Goal: Task Accomplishment & Management: Manage account settings

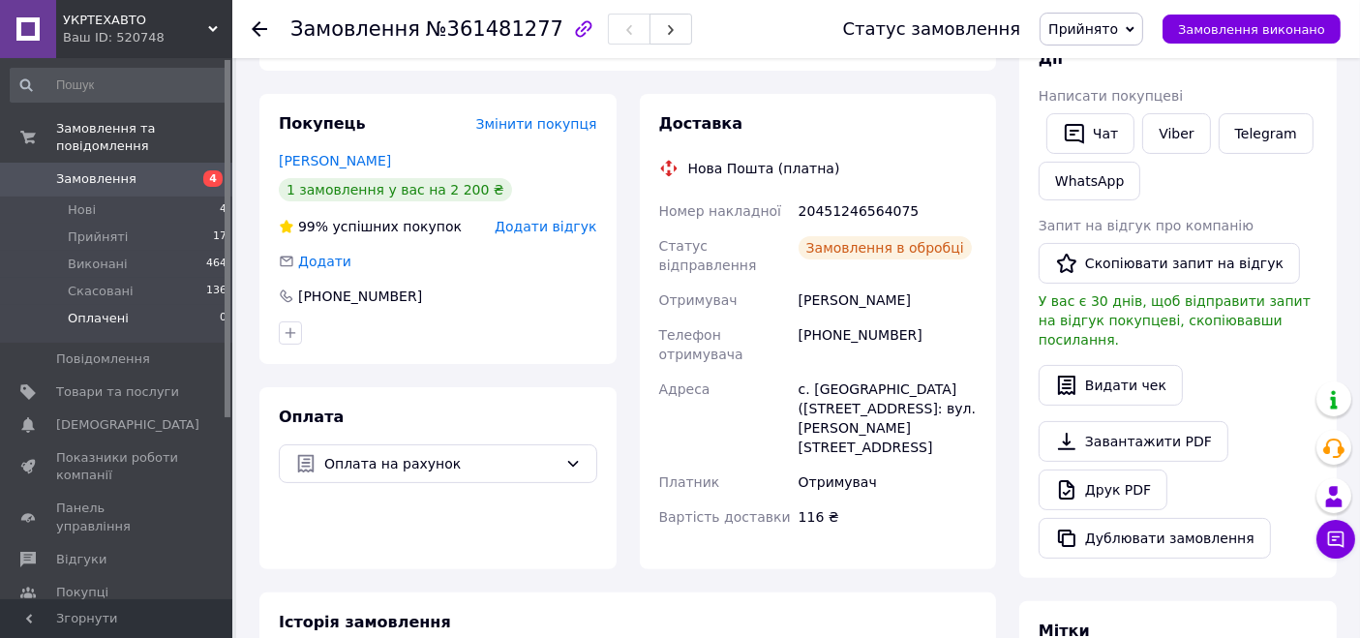
scroll to position [358, 0]
click at [130, 170] on span "Замовлення" at bounding box center [117, 178] width 123 height 17
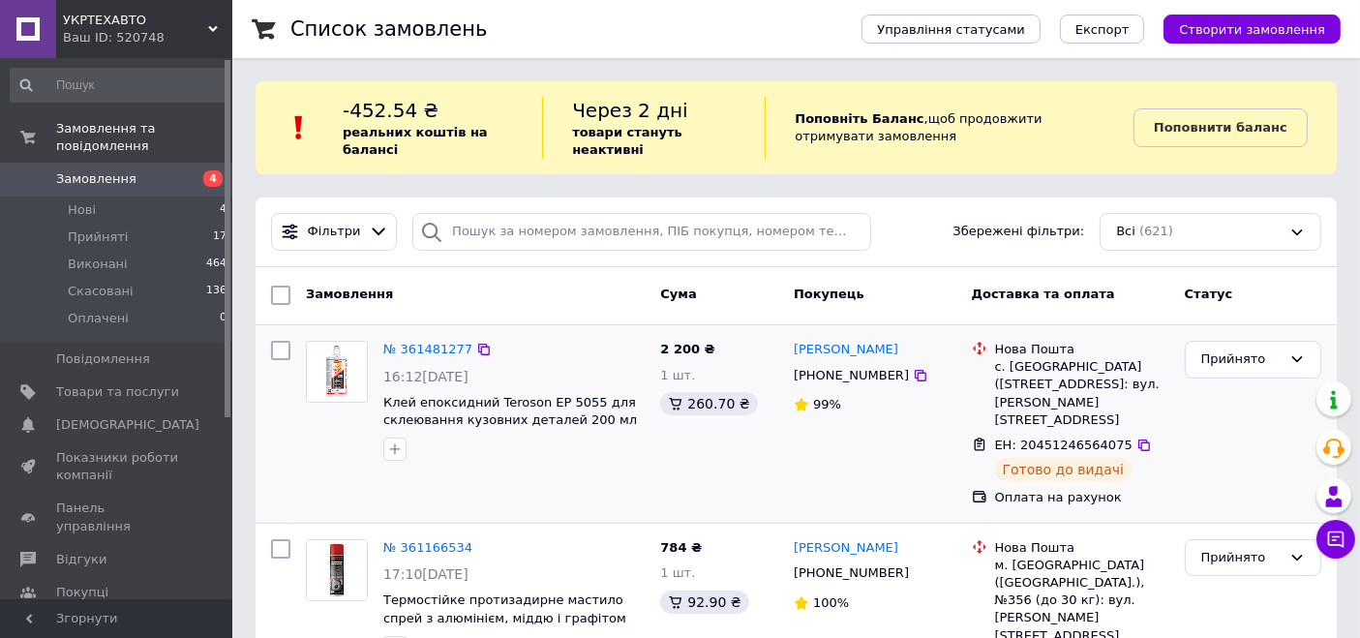
scroll to position [143, 0]
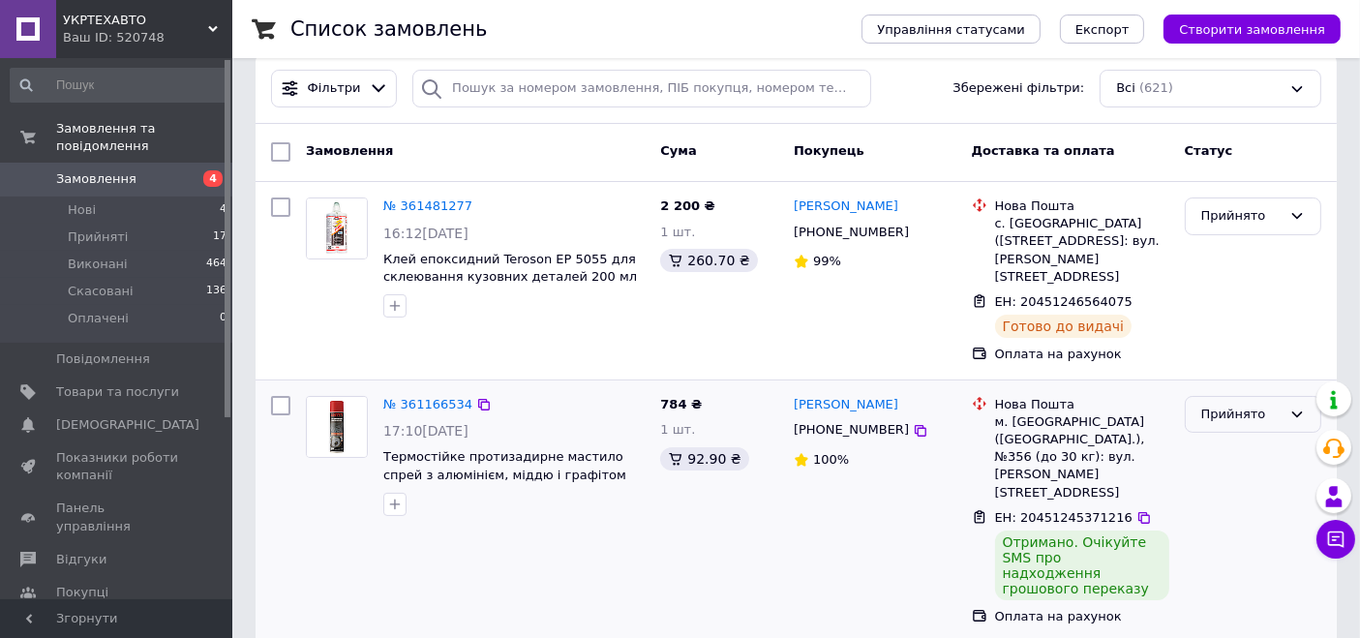
click at [1236, 405] on div "Прийнято" at bounding box center [1241, 415] width 80 height 20
click at [1221, 437] on li "Виконано" at bounding box center [1253, 455] width 135 height 36
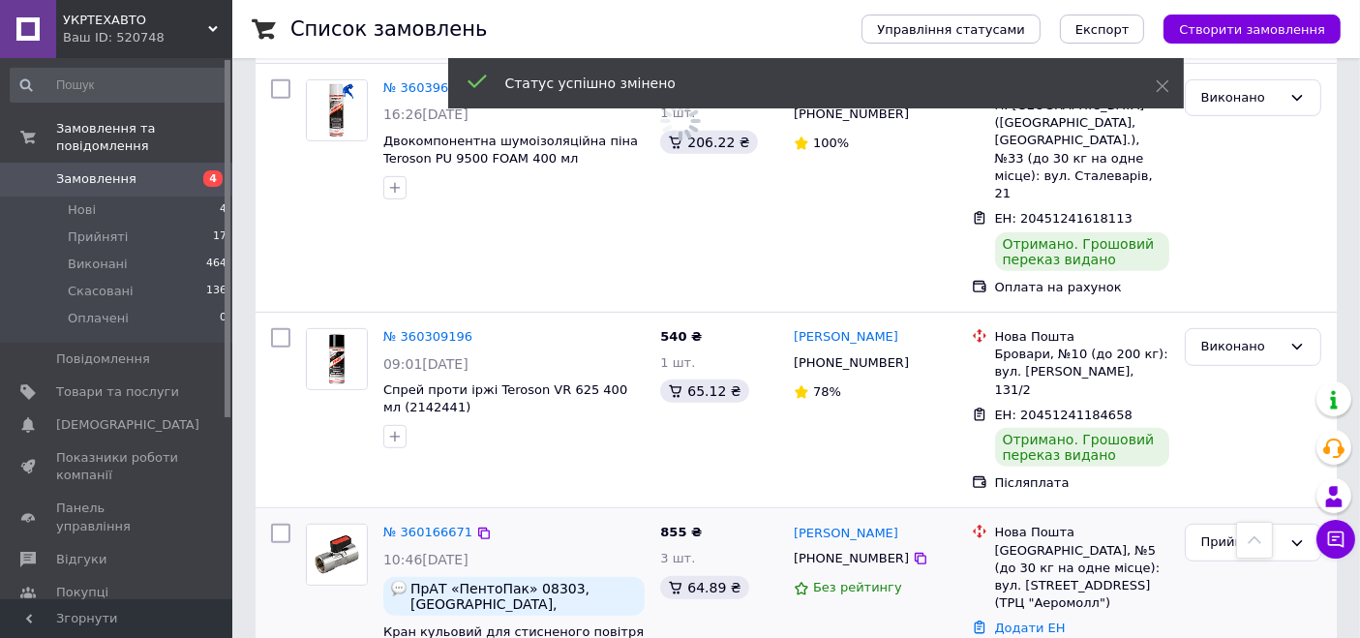
scroll to position [1075, 0]
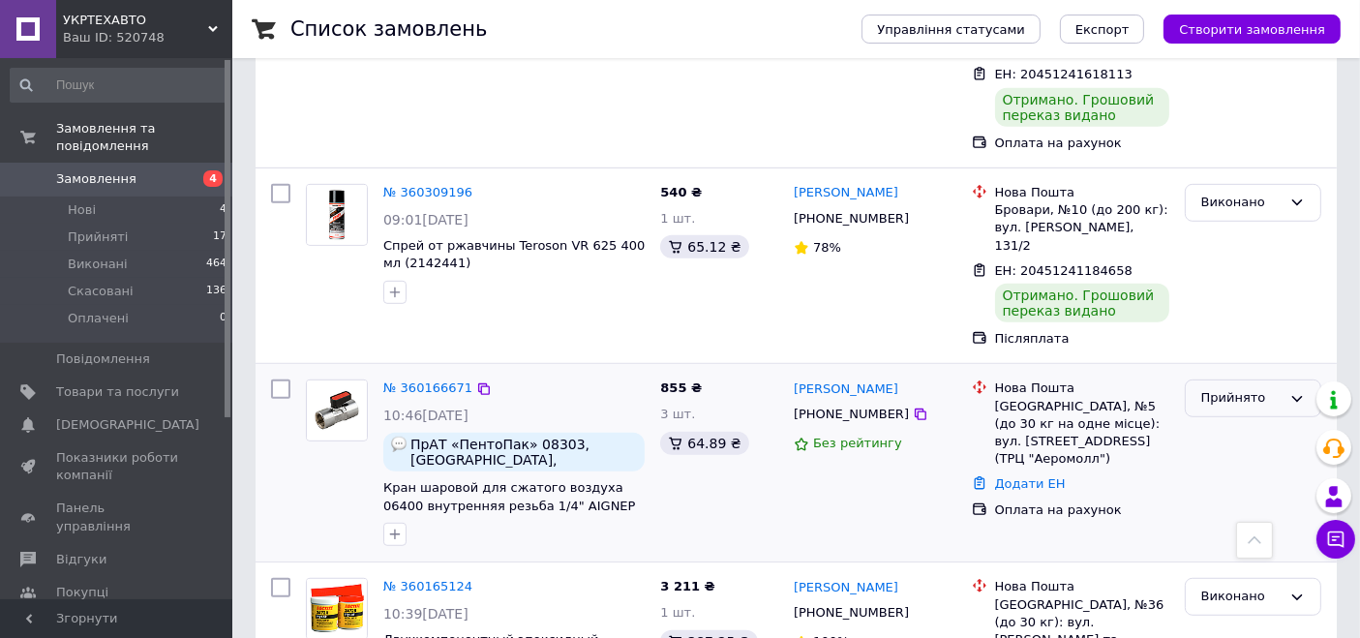
click at [1211, 388] on div "Прийнято" at bounding box center [1241, 398] width 80 height 20
click at [1222, 457] on li "Скасовано" at bounding box center [1253, 475] width 135 height 36
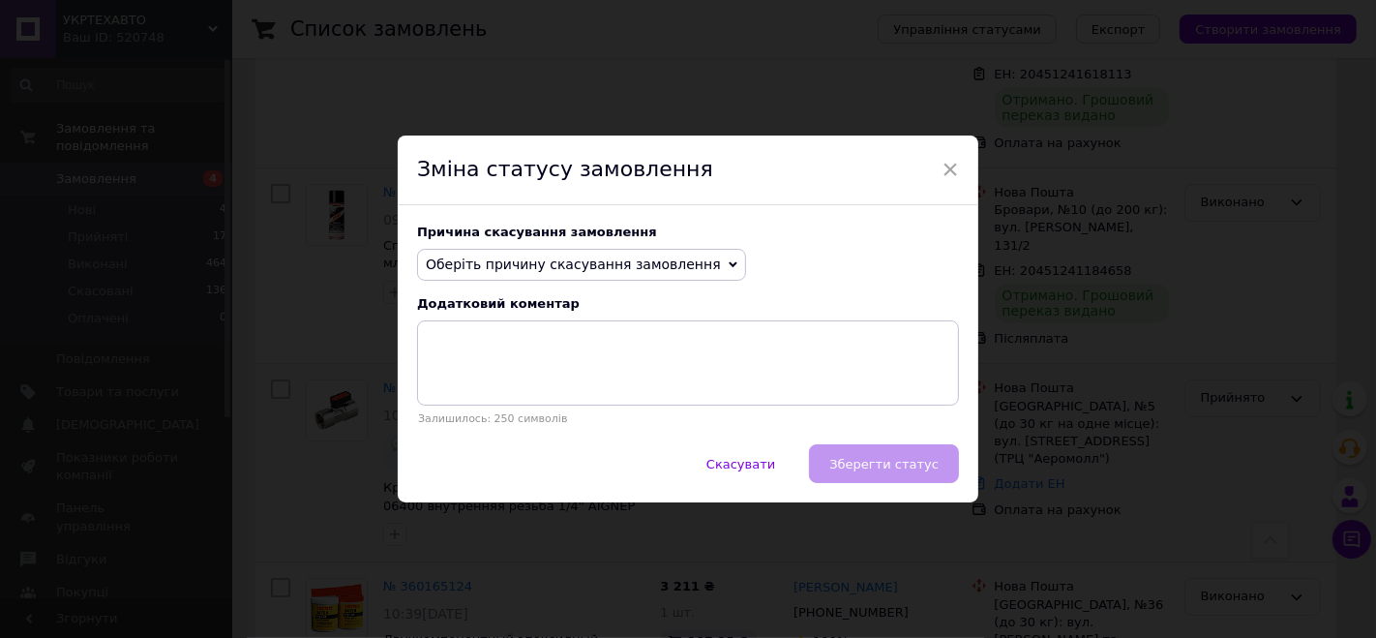
click at [678, 272] on span "Оберіть причину скасування замовлення" at bounding box center [573, 263] width 295 height 15
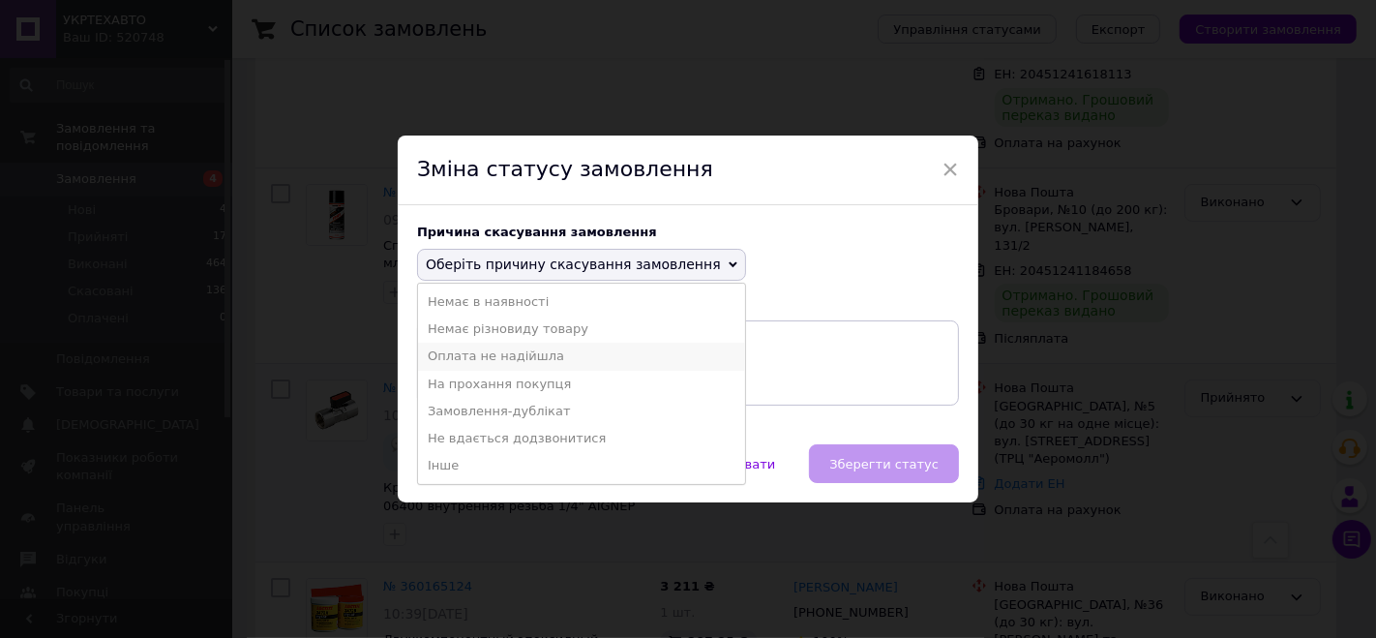
click at [547, 352] on li "Оплата не надійшла" at bounding box center [581, 356] width 327 height 27
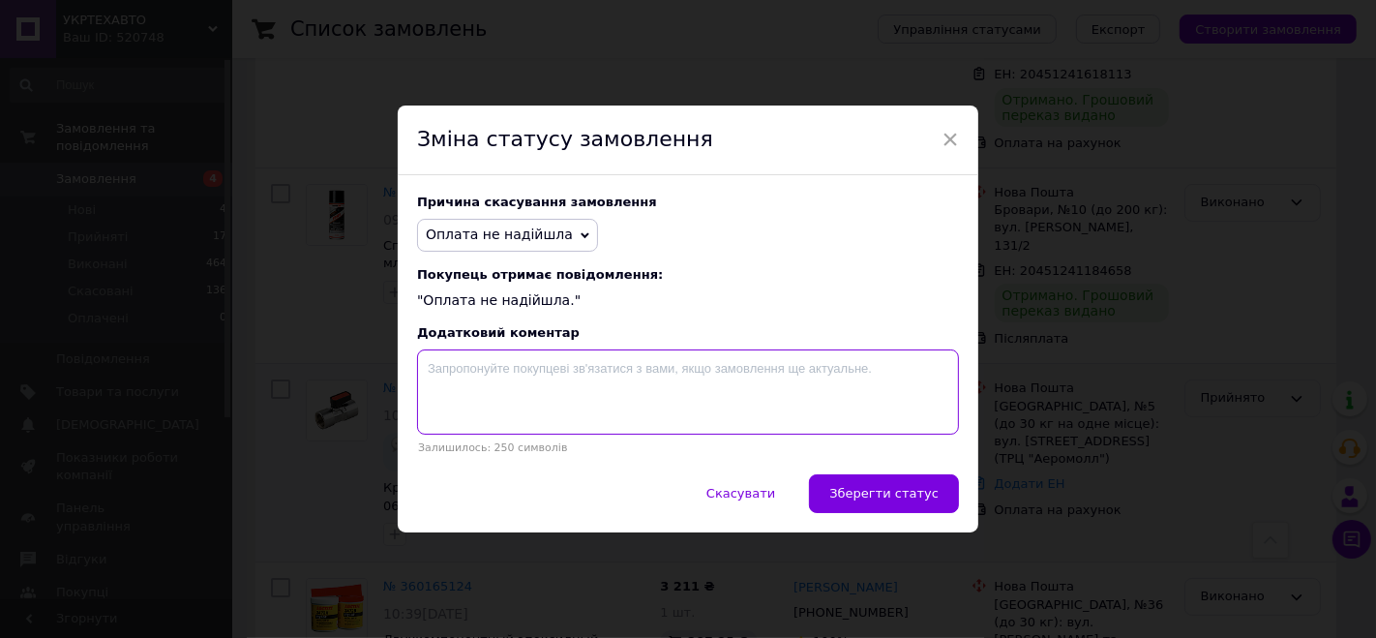
click at [601, 374] on textarea at bounding box center [688, 391] width 542 height 85
click at [553, 228] on span "Оплата не надійшла" at bounding box center [507, 235] width 181 height 33
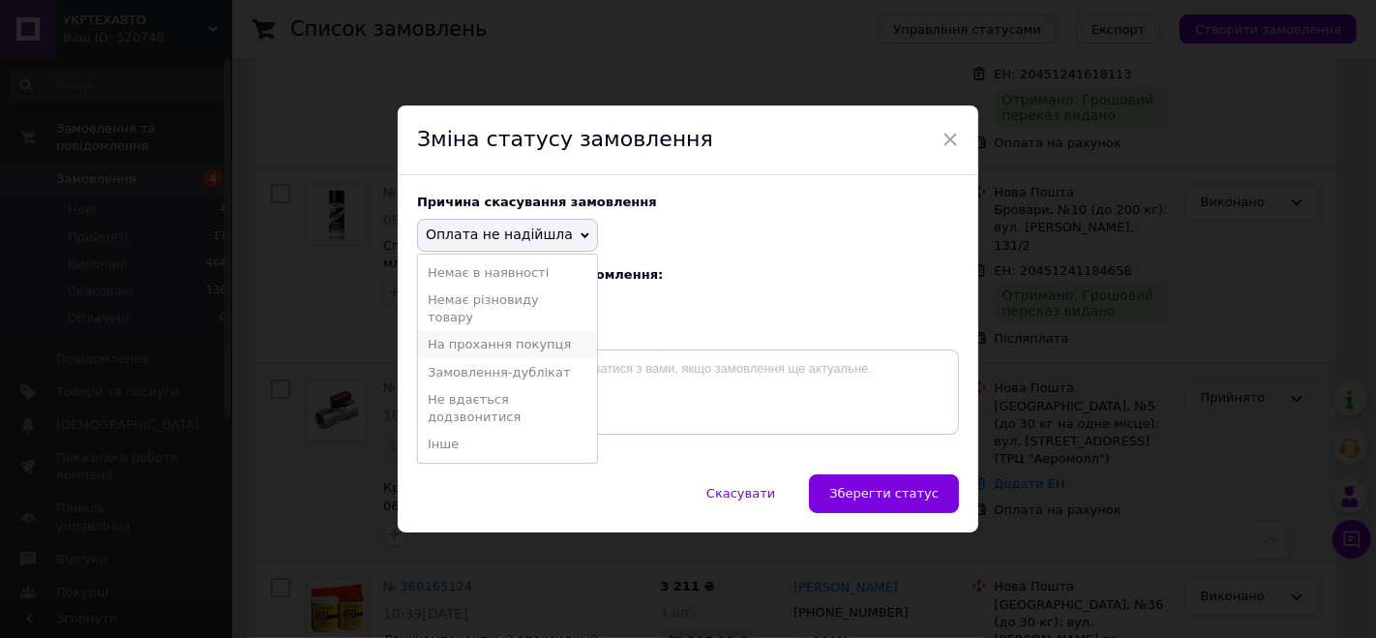
click at [493, 349] on li "На прохання покупця" at bounding box center [507, 344] width 179 height 27
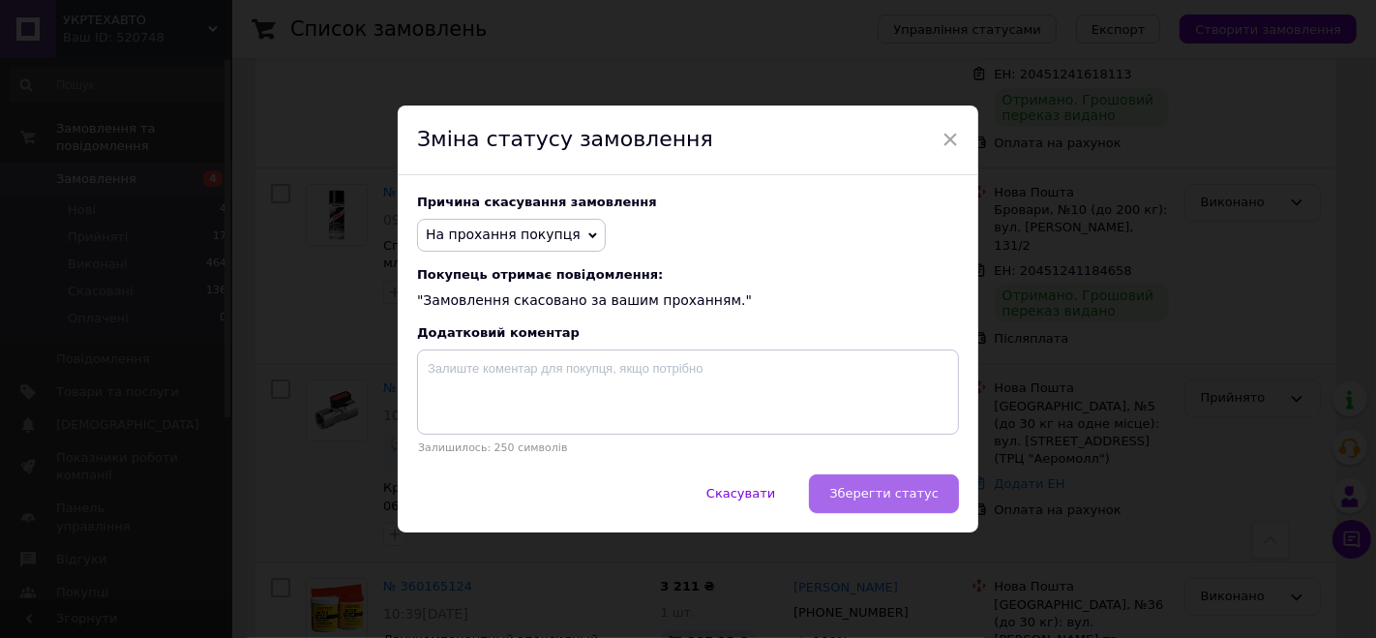
click at [885, 504] on button "Зберегти статус" at bounding box center [884, 493] width 150 height 39
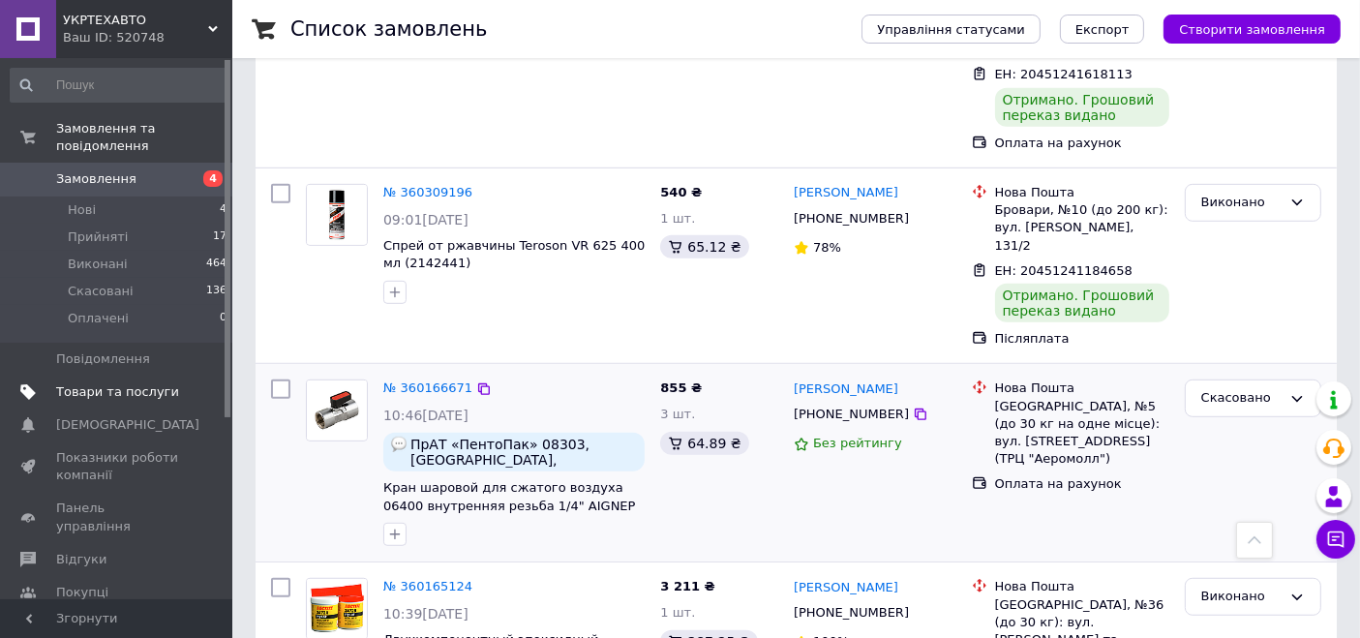
click at [116, 383] on span "Товари та послуги" at bounding box center [117, 391] width 123 height 17
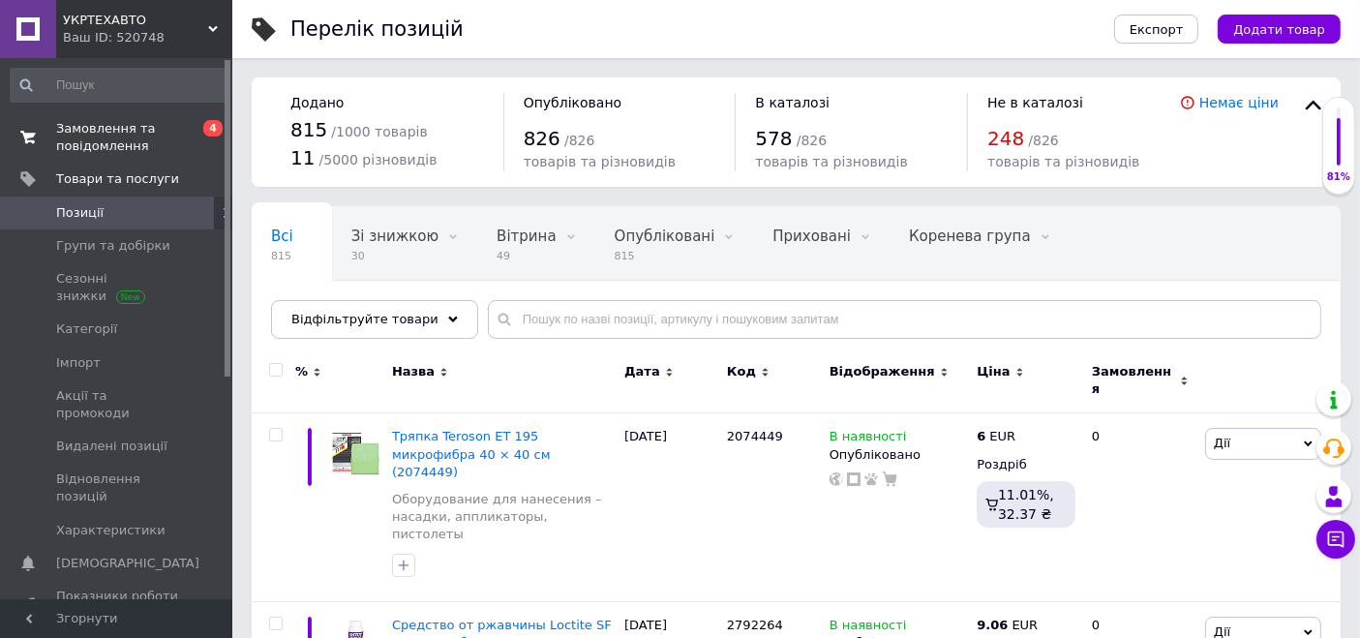
click at [100, 134] on span "Замовлення та повідомлення" at bounding box center [117, 137] width 123 height 35
